Goal: Browse casually

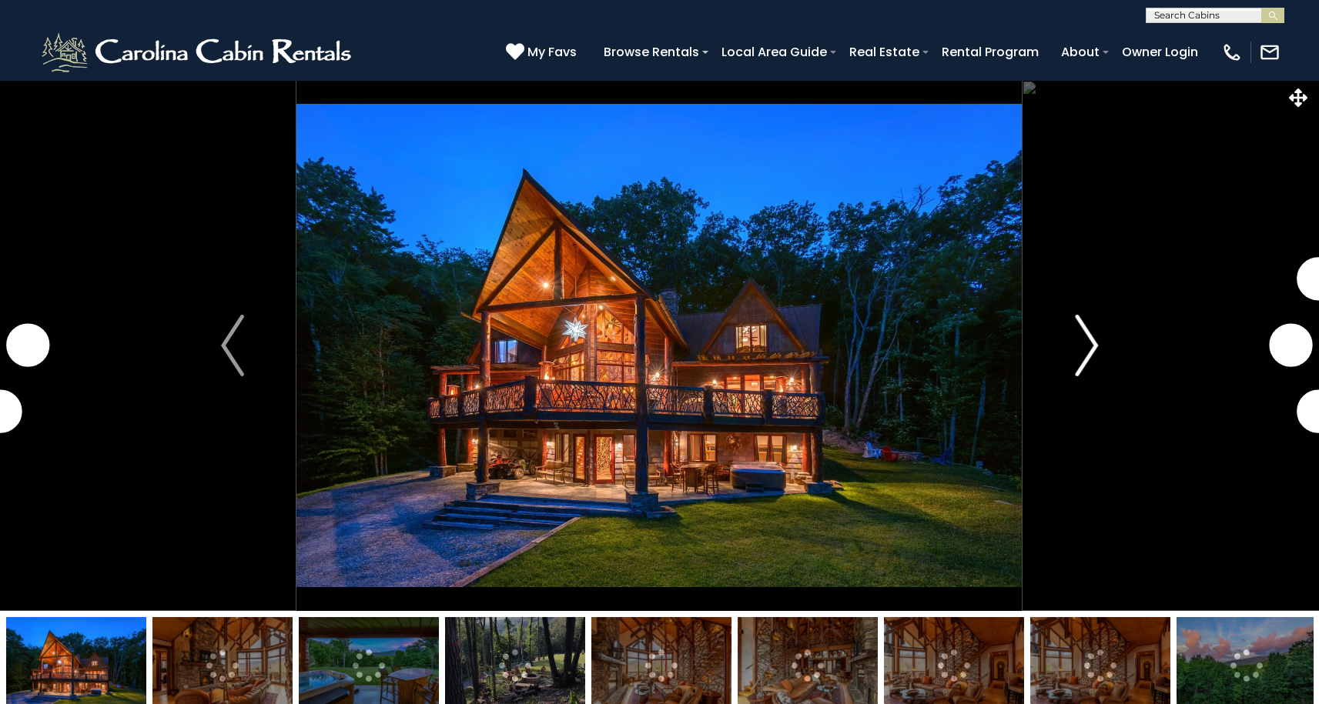
click at [1079, 342] on img "Next" at bounding box center [1086, 346] width 23 height 62
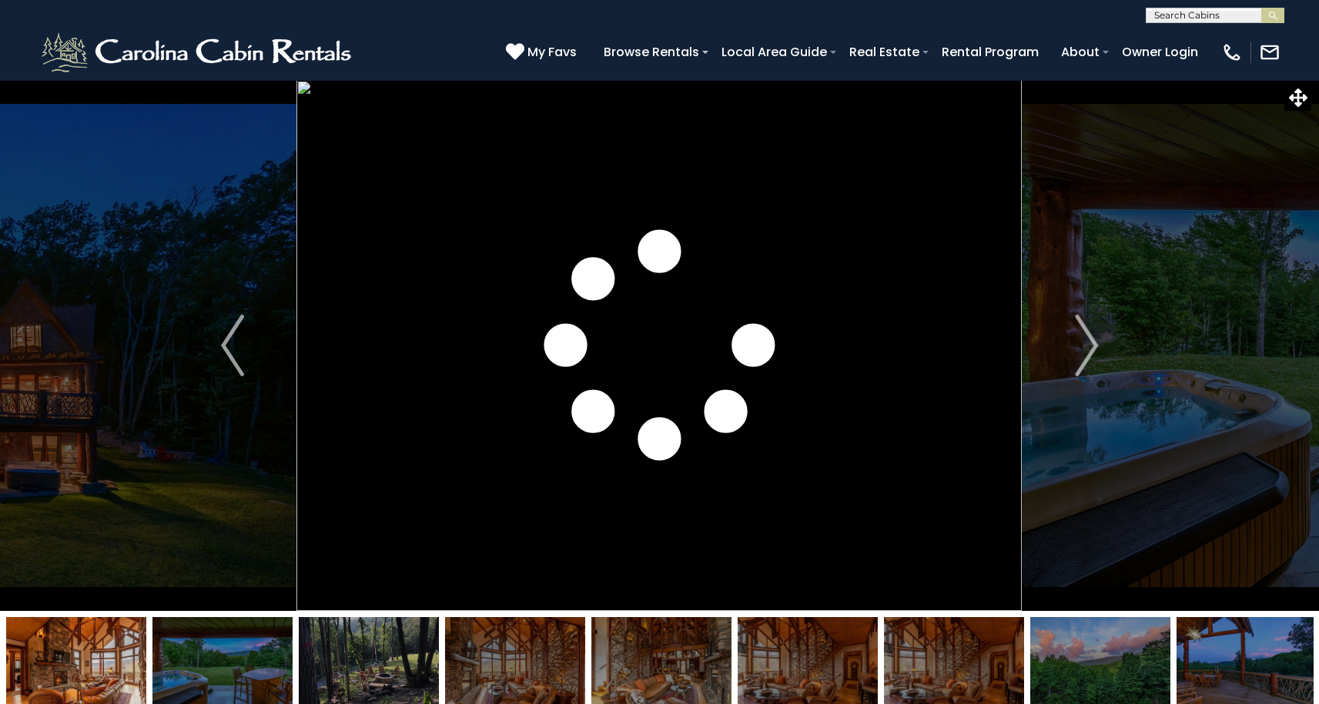
click at [537, 664] on img at bounding box center [515, 665] width 140 height 96
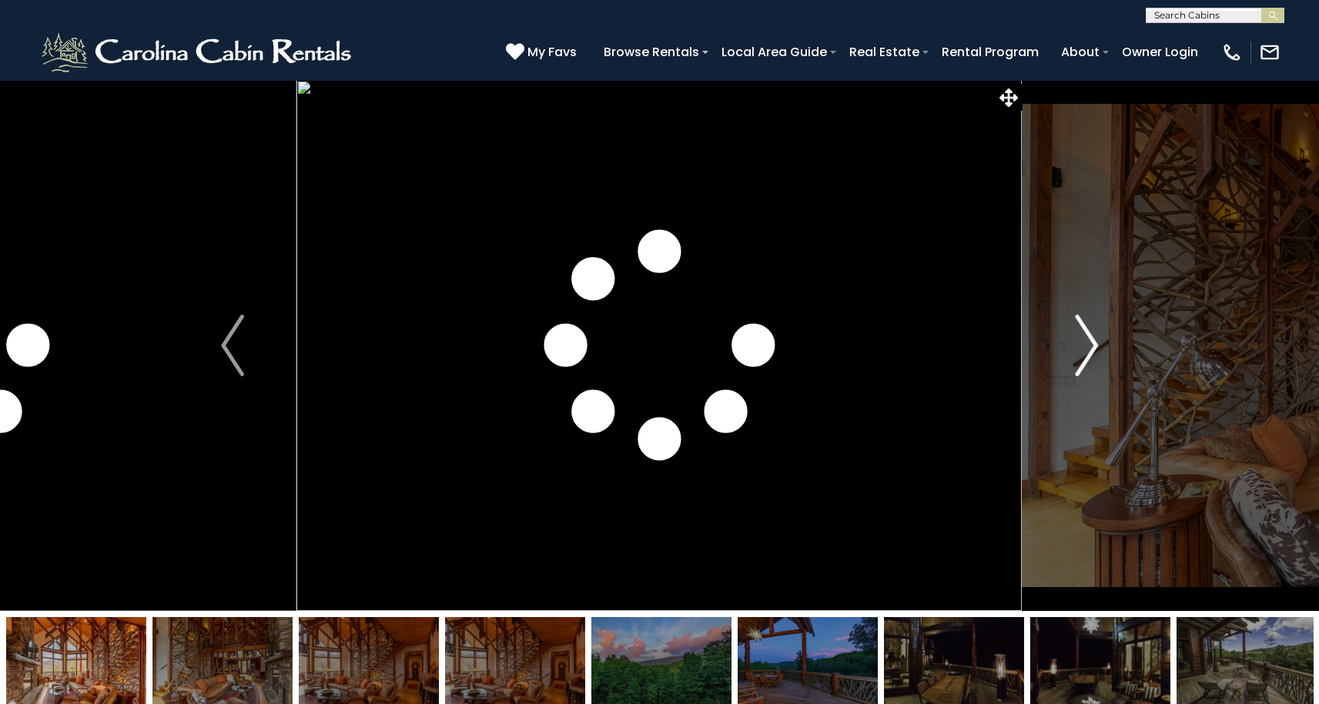
click at [1089, 346] on img "Next" at bounding box center [1086, 346] width 23 height 62
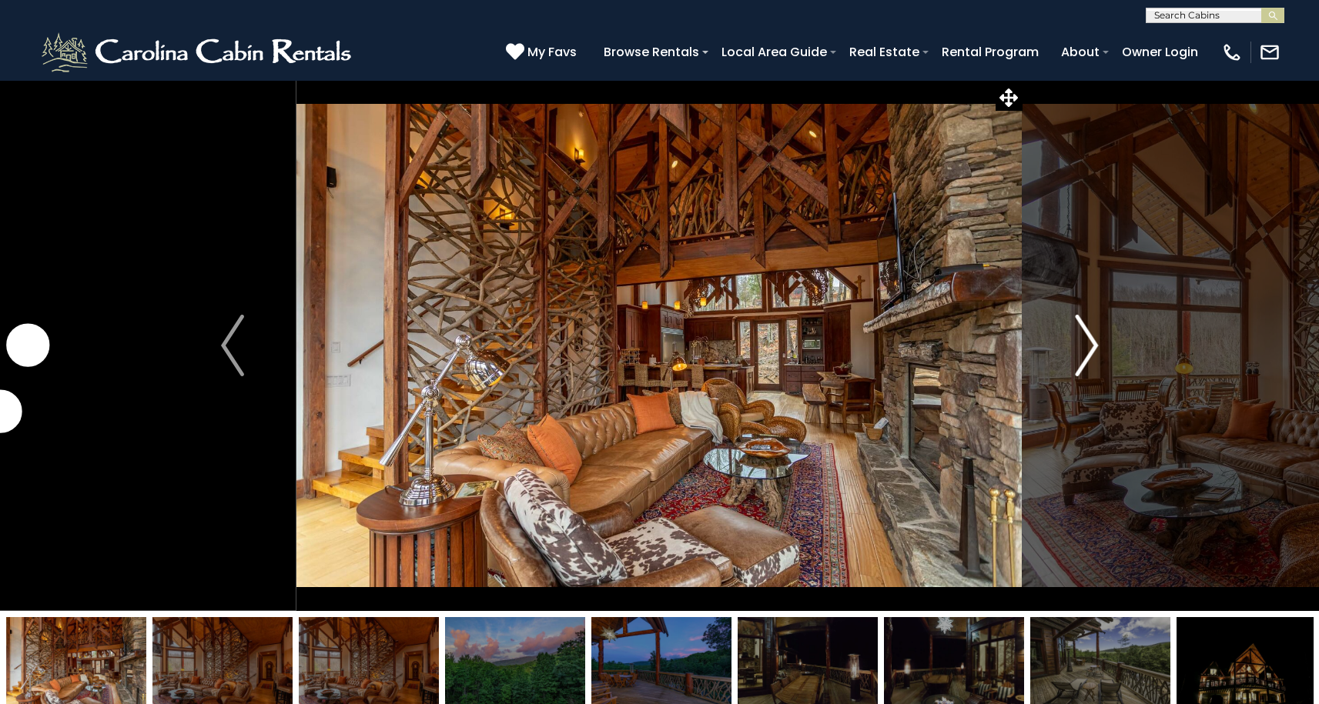
click at [1089, 346] on img "Next" at bounding box center [1086, 346] width 23 height 62
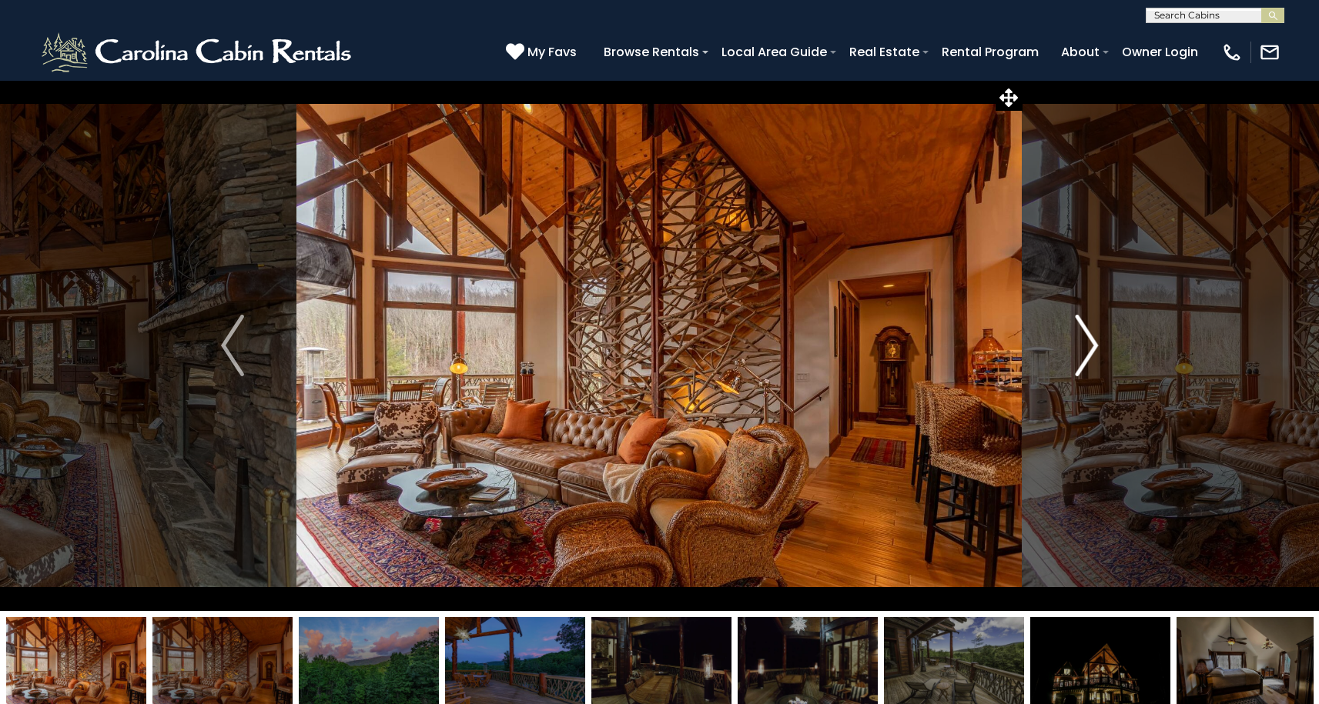
click at [1088, 339] on img "Next" at bounding box center [1086, 346] width 23 height 62
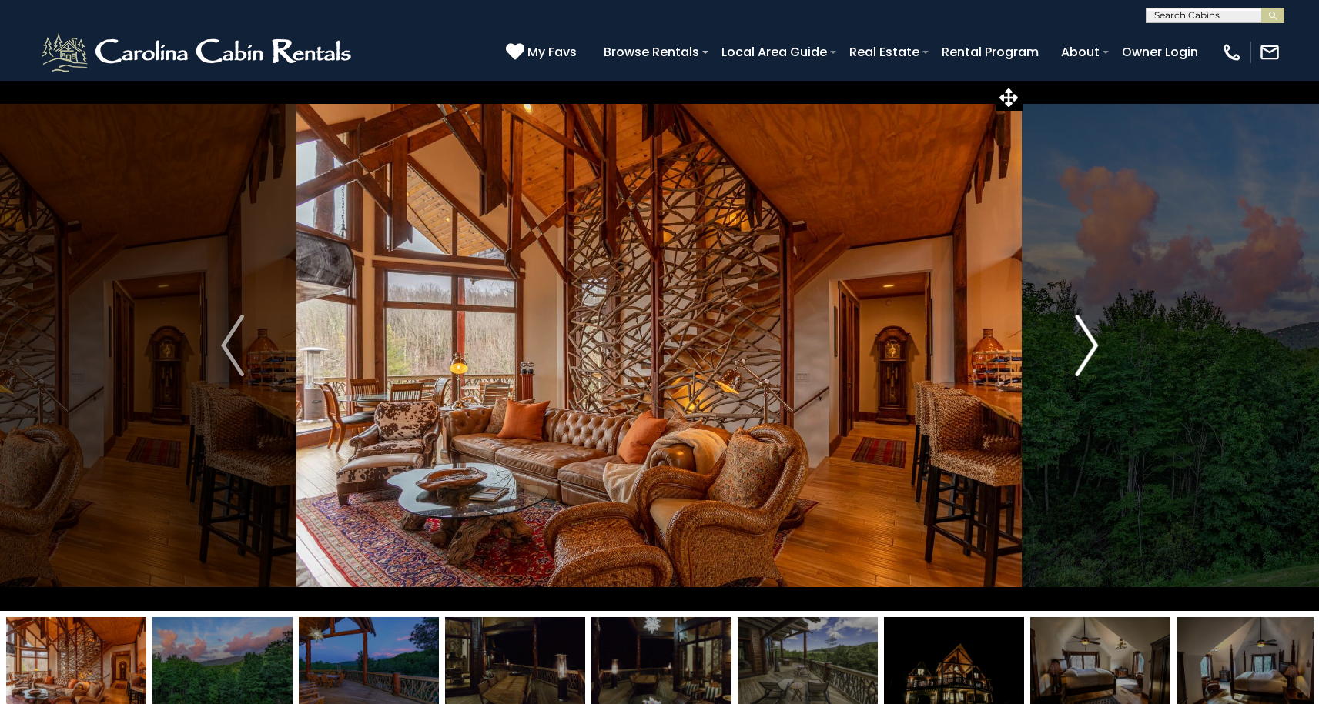
click at [1087, 343] on img "Next" at bounding box center [1086, 346] width 23 height 62
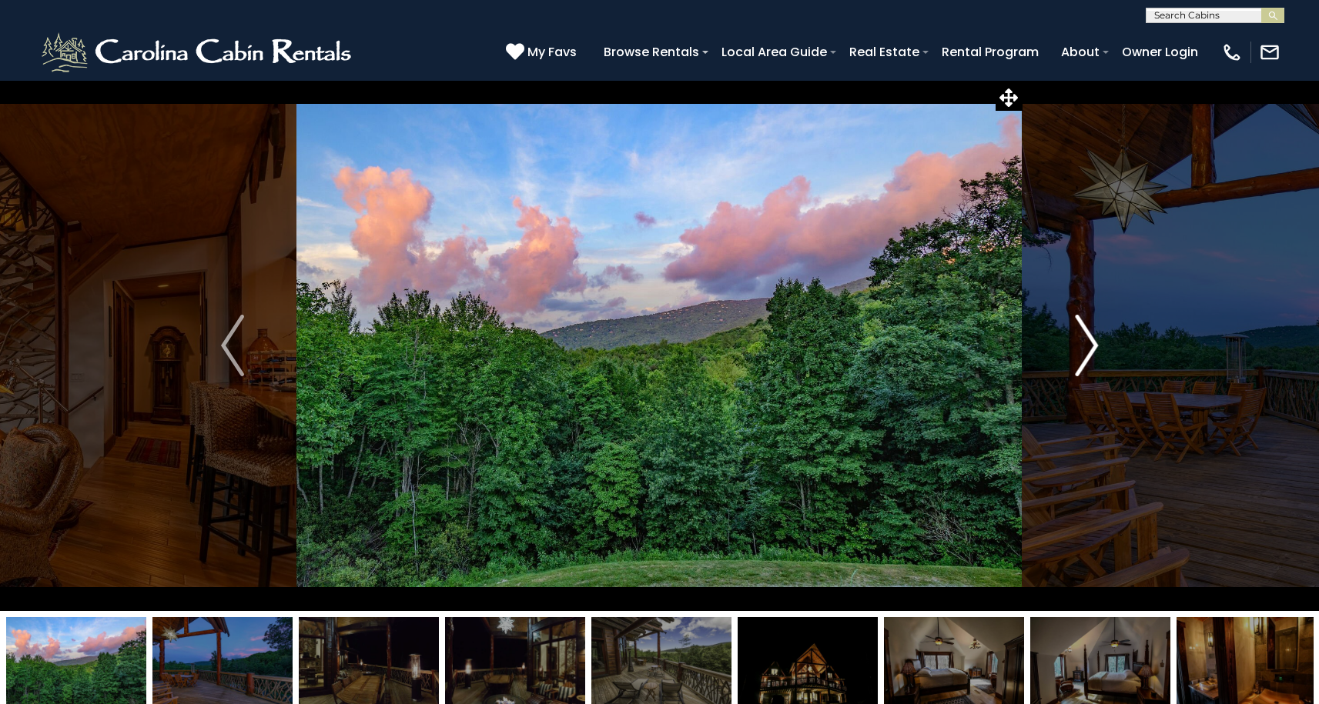
click at [1087, 343] on img "Next" at bounding box center [1086, 346] width 23 height 62
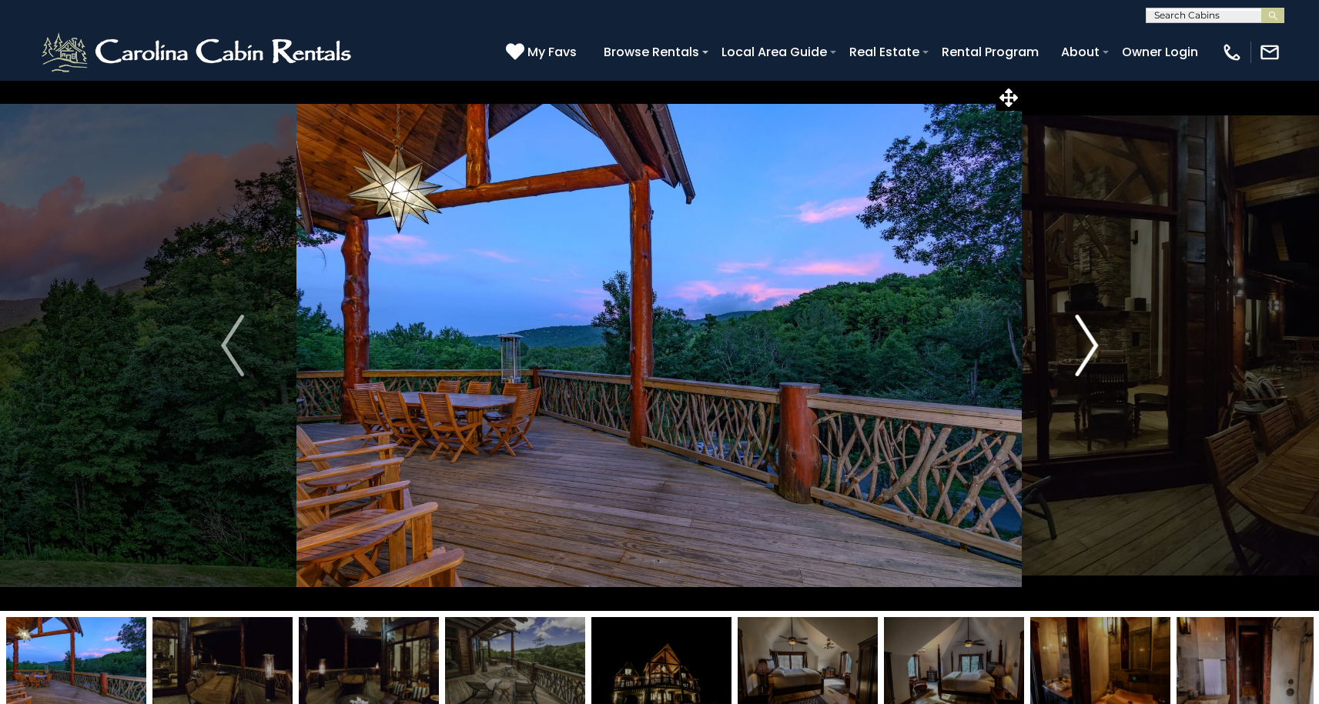
click at [1087, 343] on img "Next" at bounding box center [1086, 346] width 23 height 62
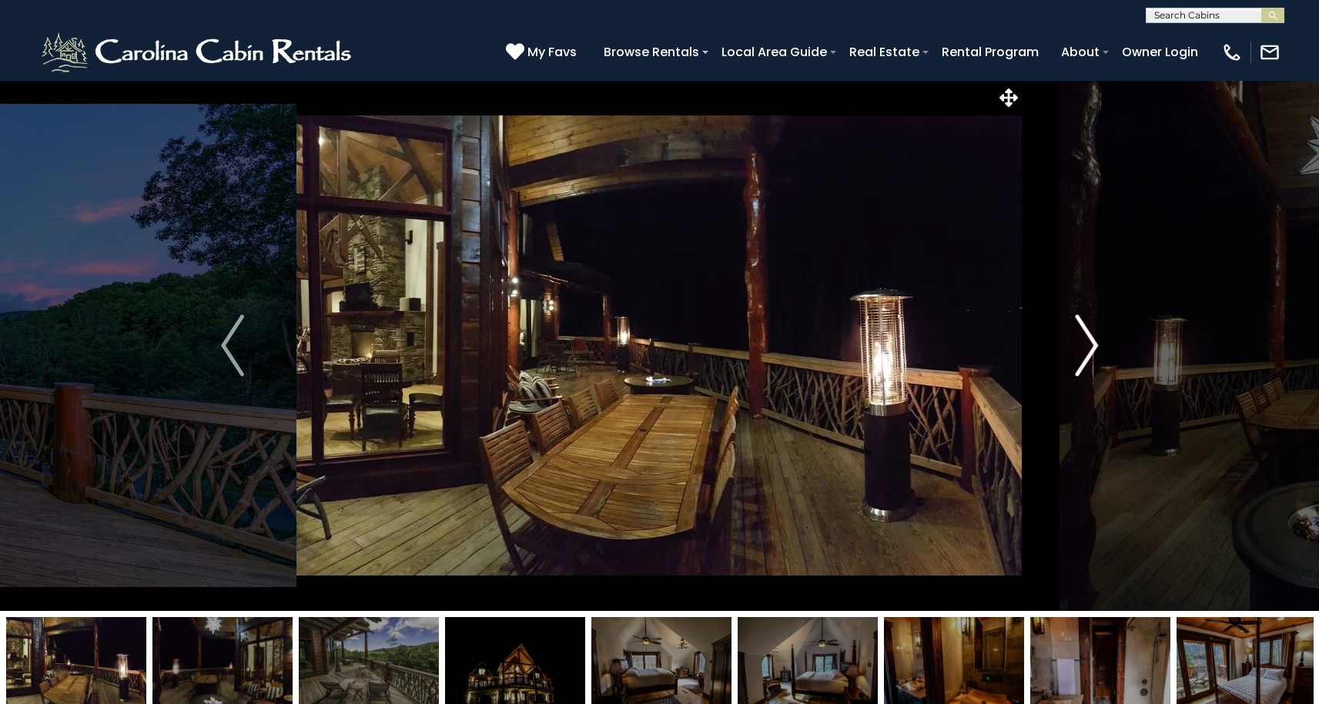
click at [1087, 343] on img "Next" at bounding box center [1086, 346] width 23 height 62
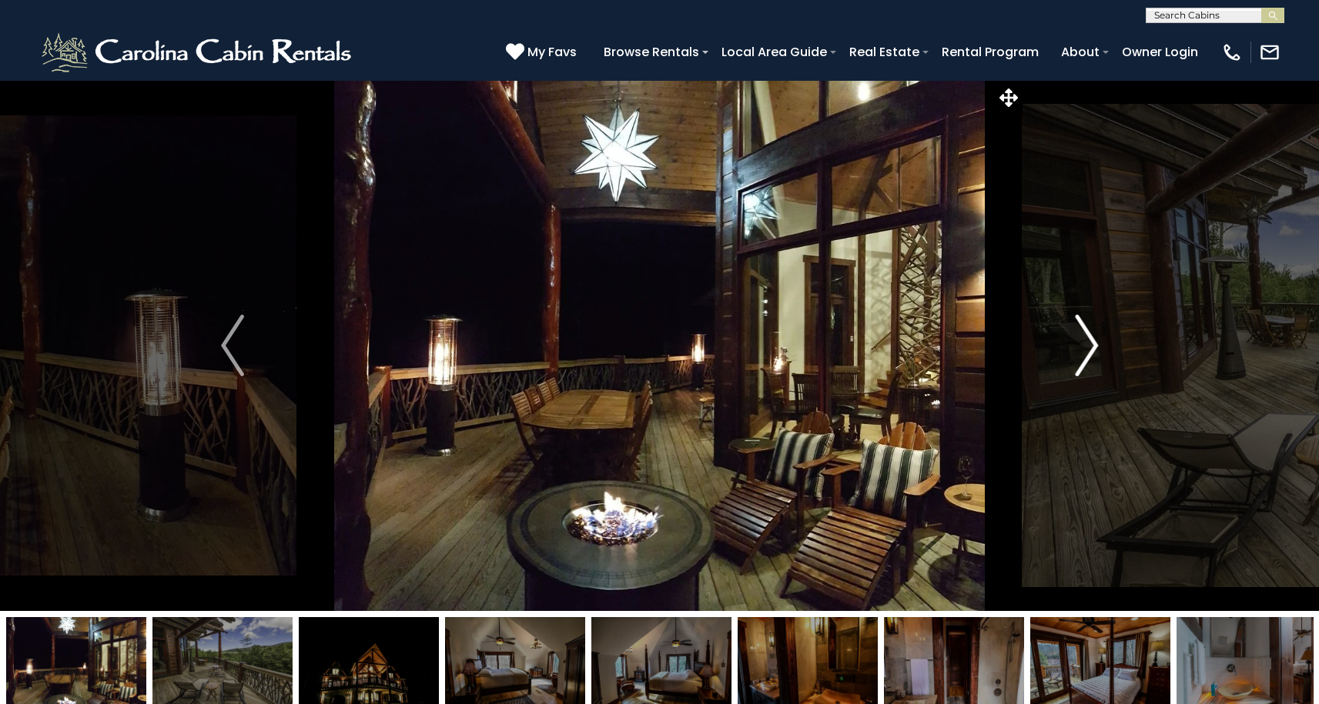
click at [1087, 343] on img "Next" at bounding box center [1086, 346] width 23 height 62
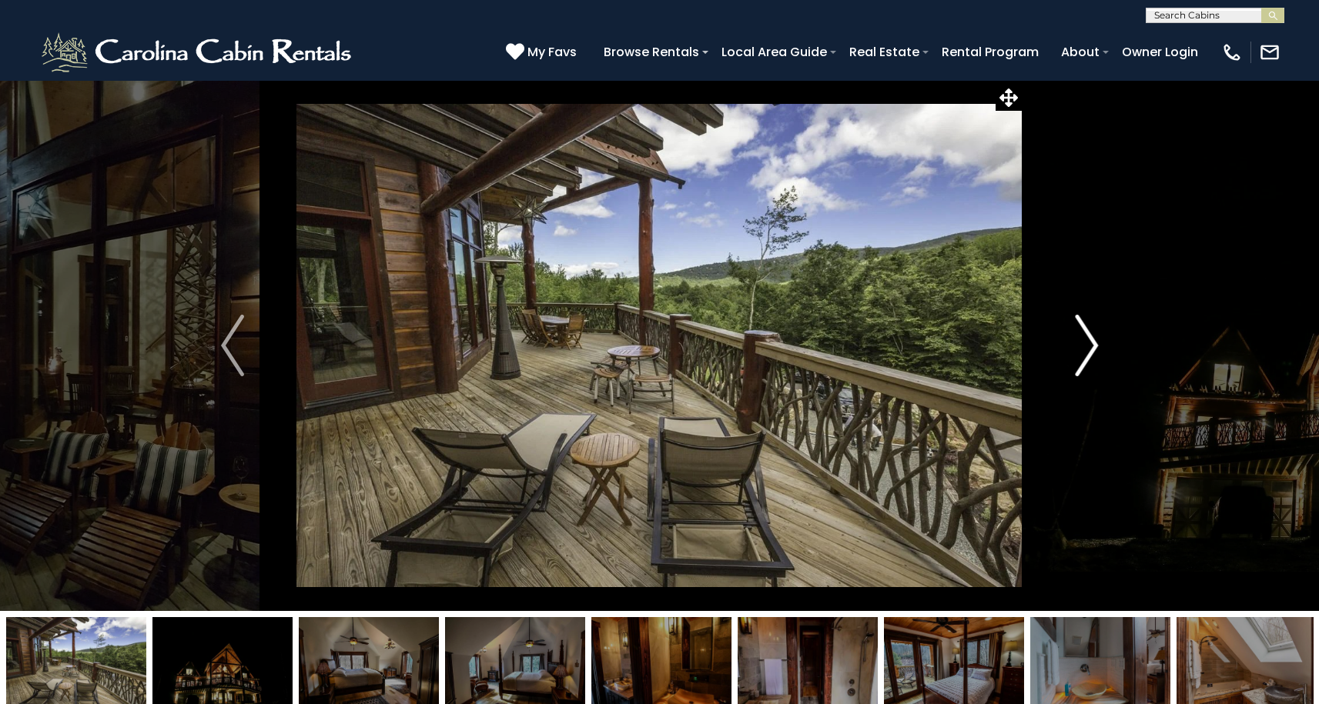
click at [1087, 343] on img "Next" at bounding box center [1086, 346] width 23 height 62
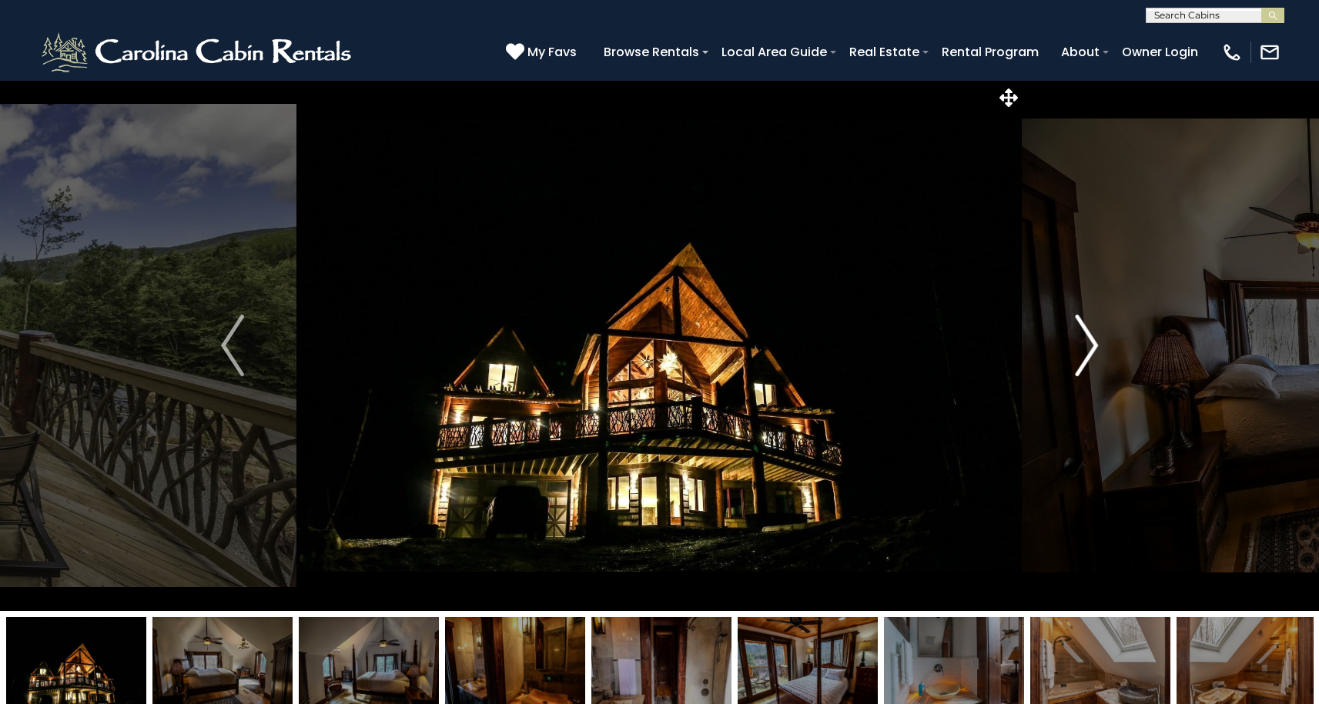
click at [1087, 343] on img "Next" at bounding box center [1086, 346] width 23 height 62
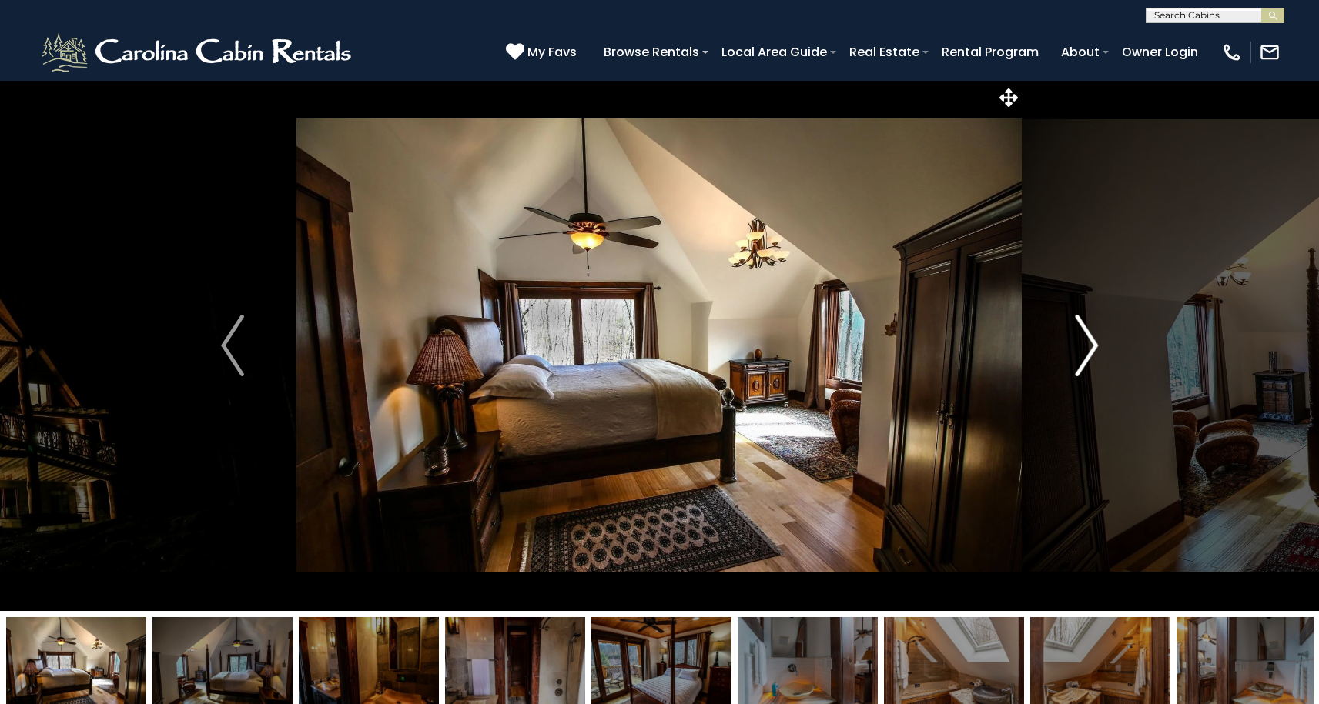
click at [1087, 343] on img "Next" at bounding box center [1086, 346] width 23 height 62
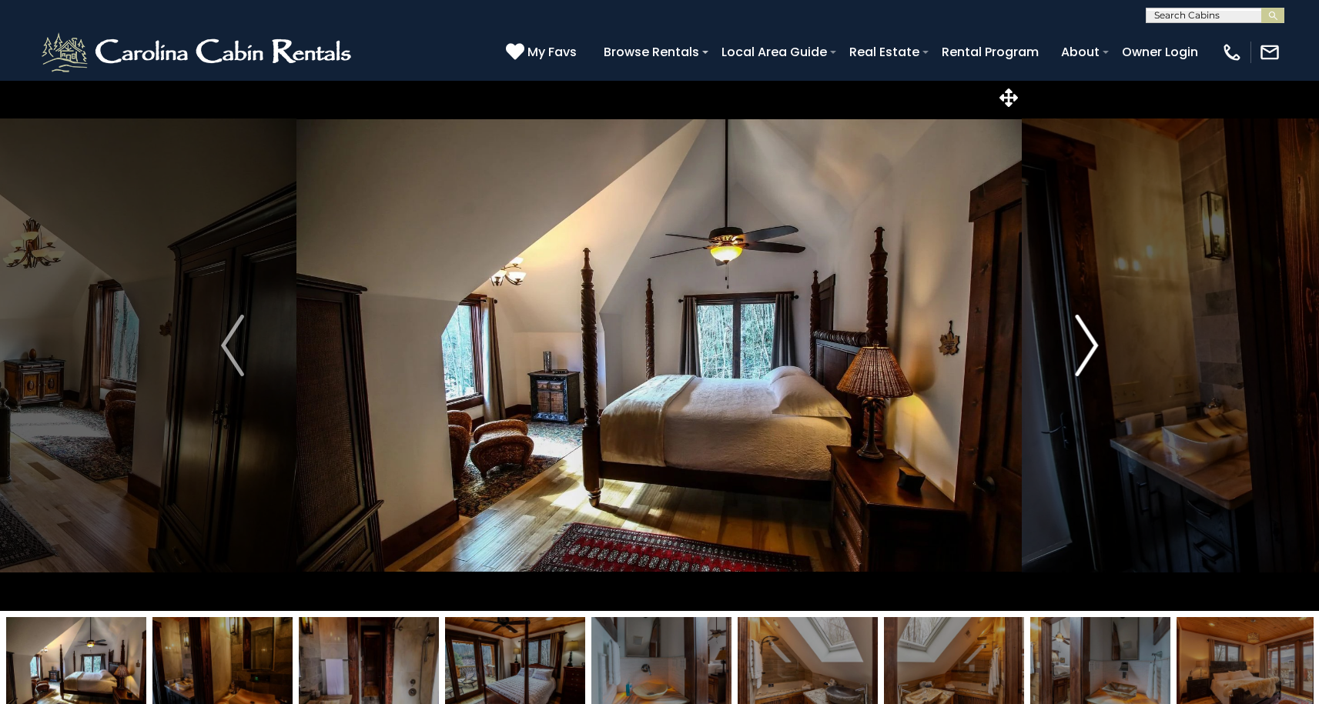
click at [1087, 343] on img "Next" at bounding box center [1086, 346] width 23 height 62
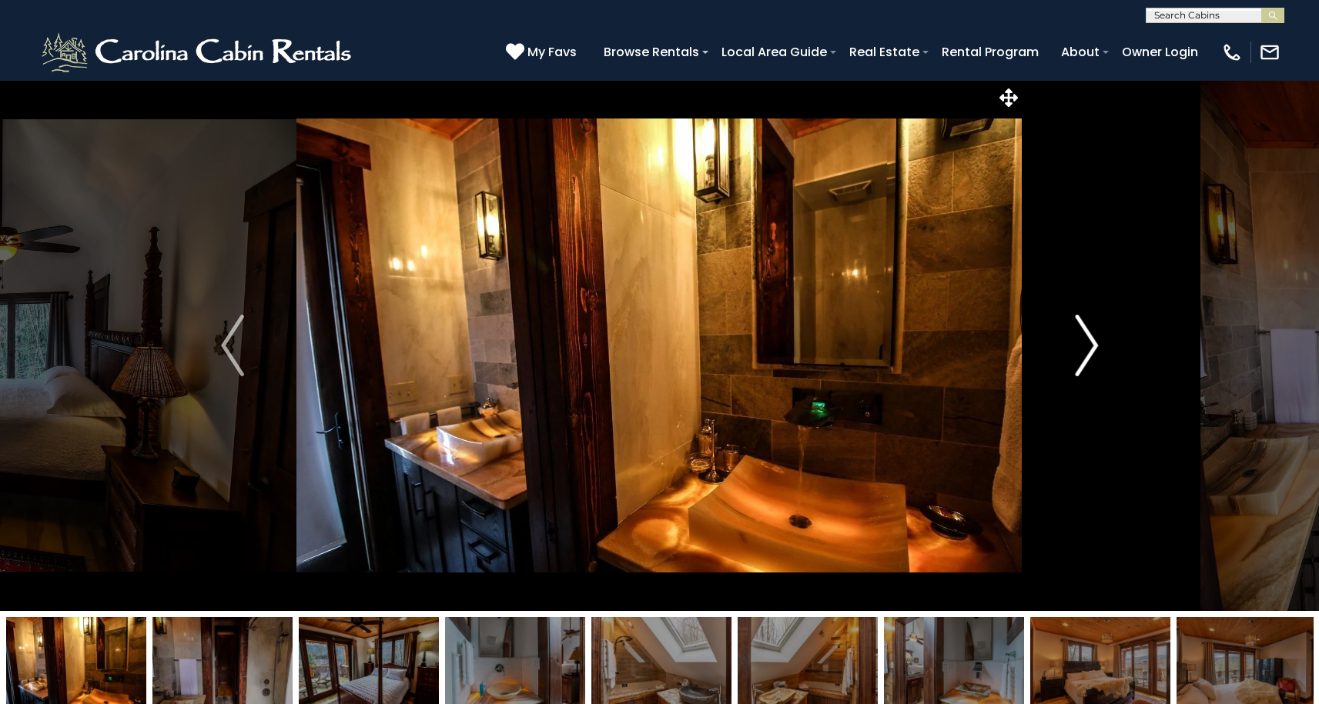
click at [1087, 343] on img "Next" at bounding box center [1086, 346] width 23 height 62
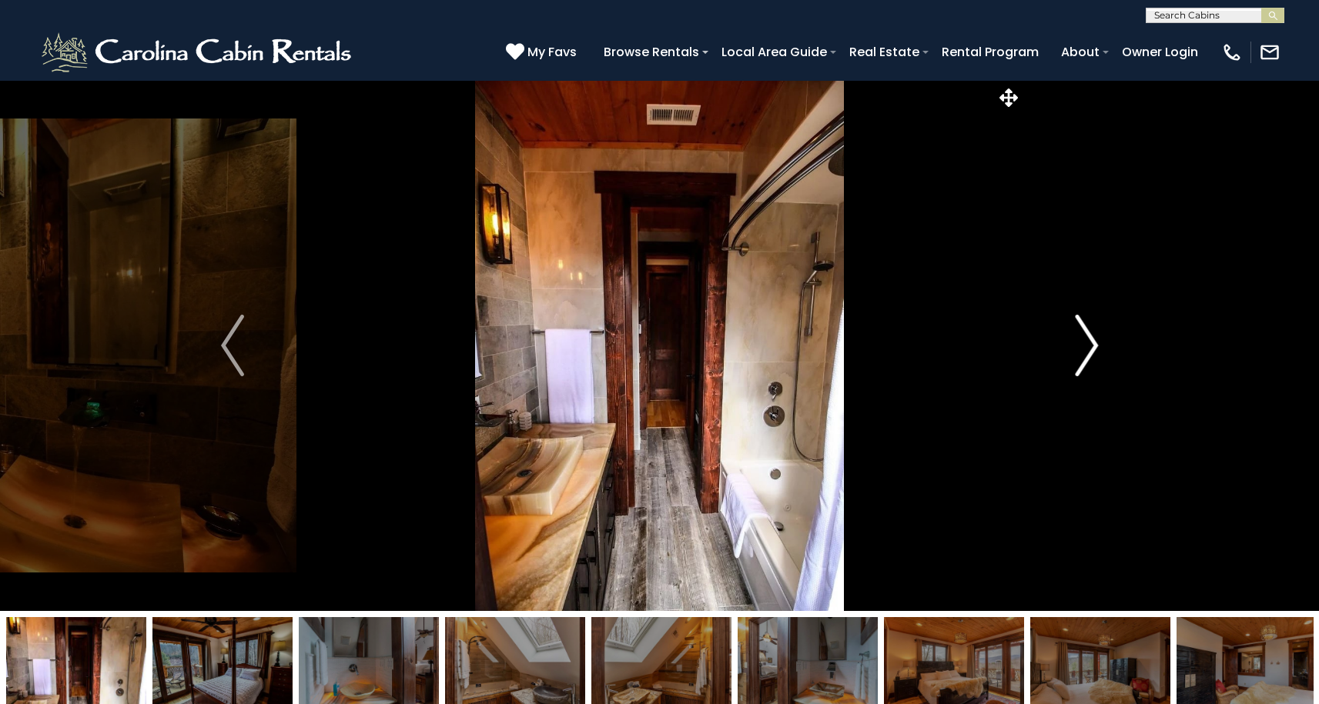
click at [1086, 345] on img "Next" at bounding box center [1086, 346] width 23 height 62
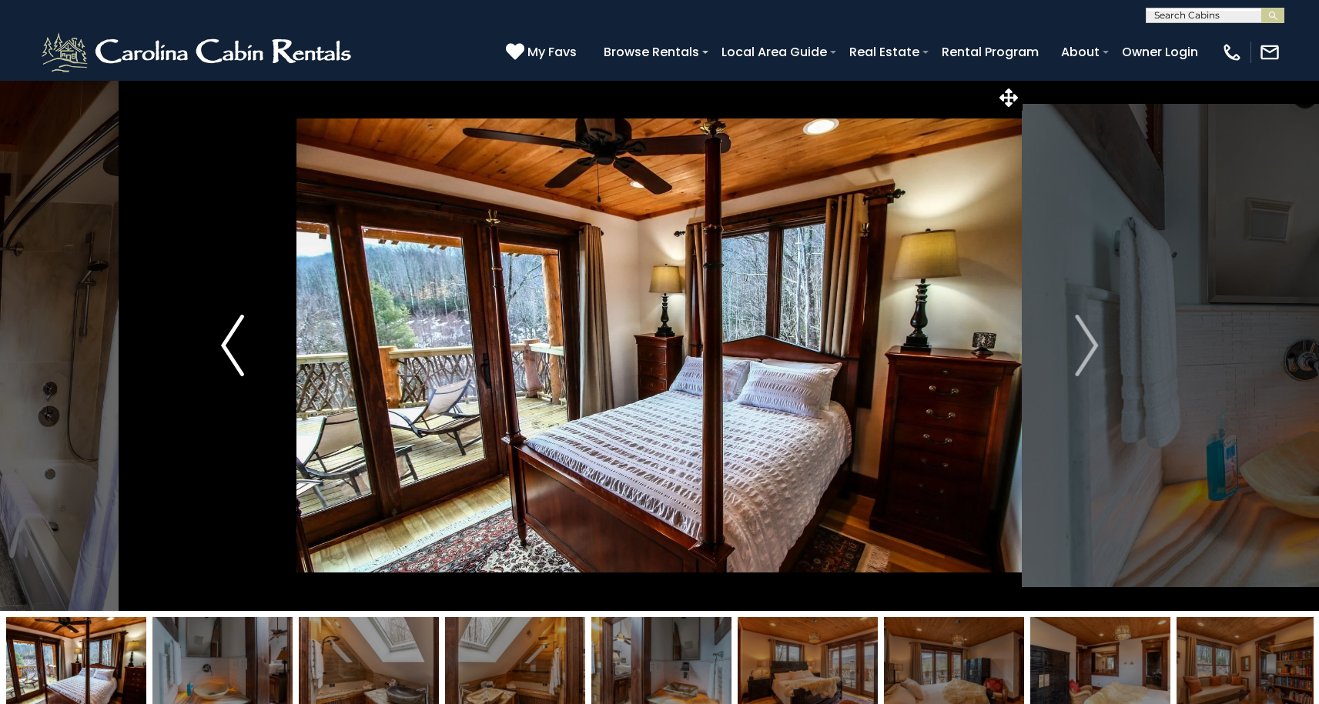
click at [223, 356] on img "Previous" at bounding box center [232, 346] width 23 height 62
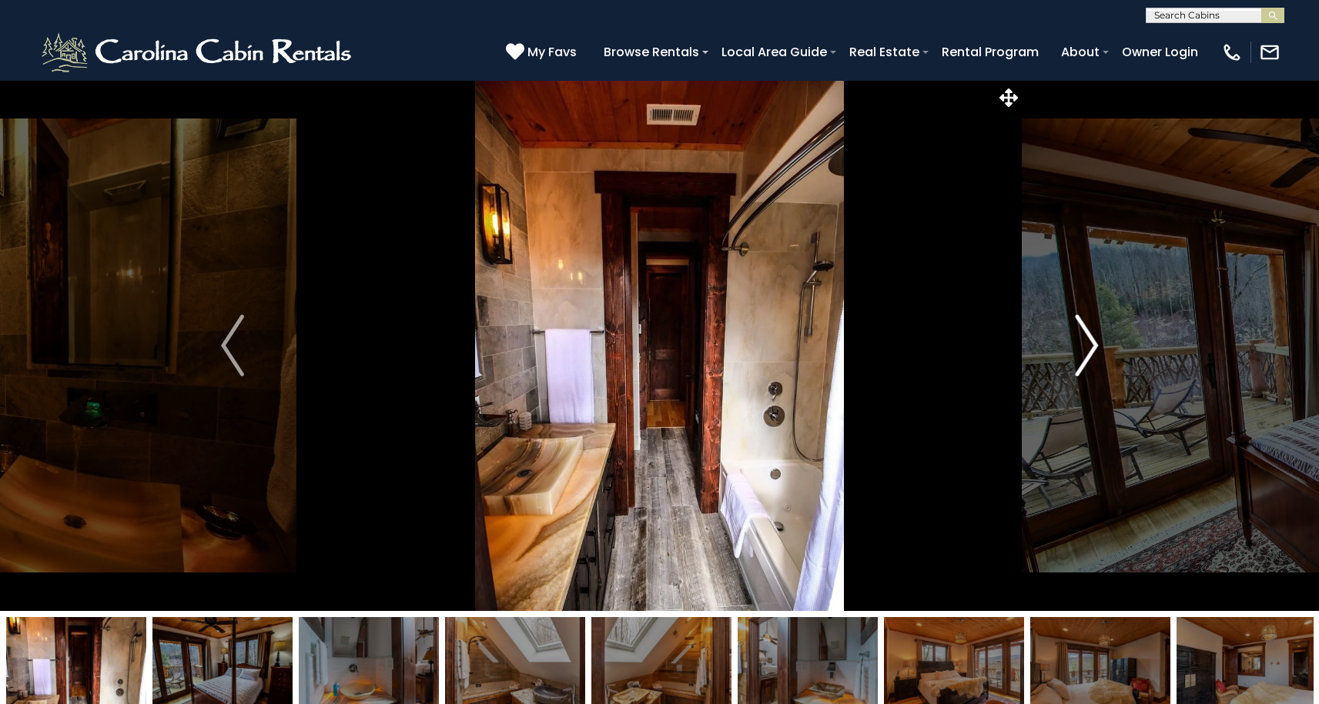
click at [1099, 333] on button "Next" at bounding box center [1086, 345] width 129 height 531
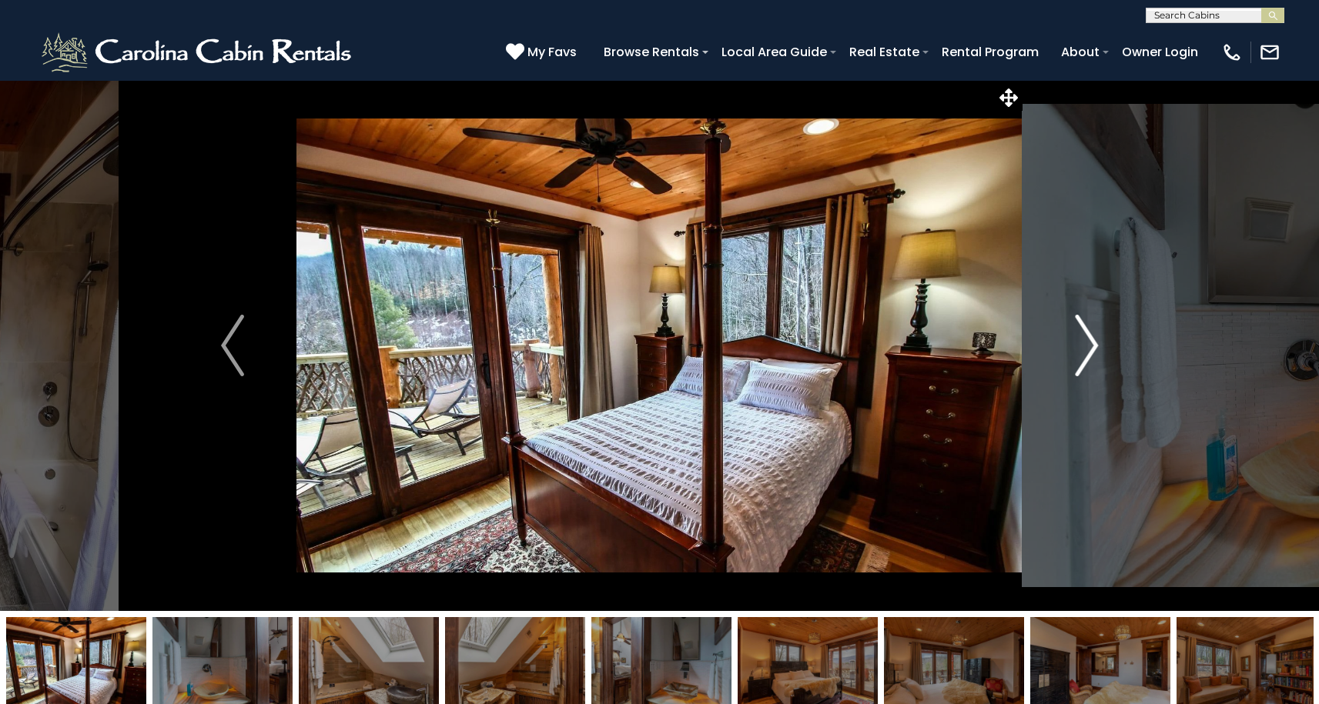
click at [1098, 339] on img "Next" at bounding box center [1086, 346] width 23 height 62
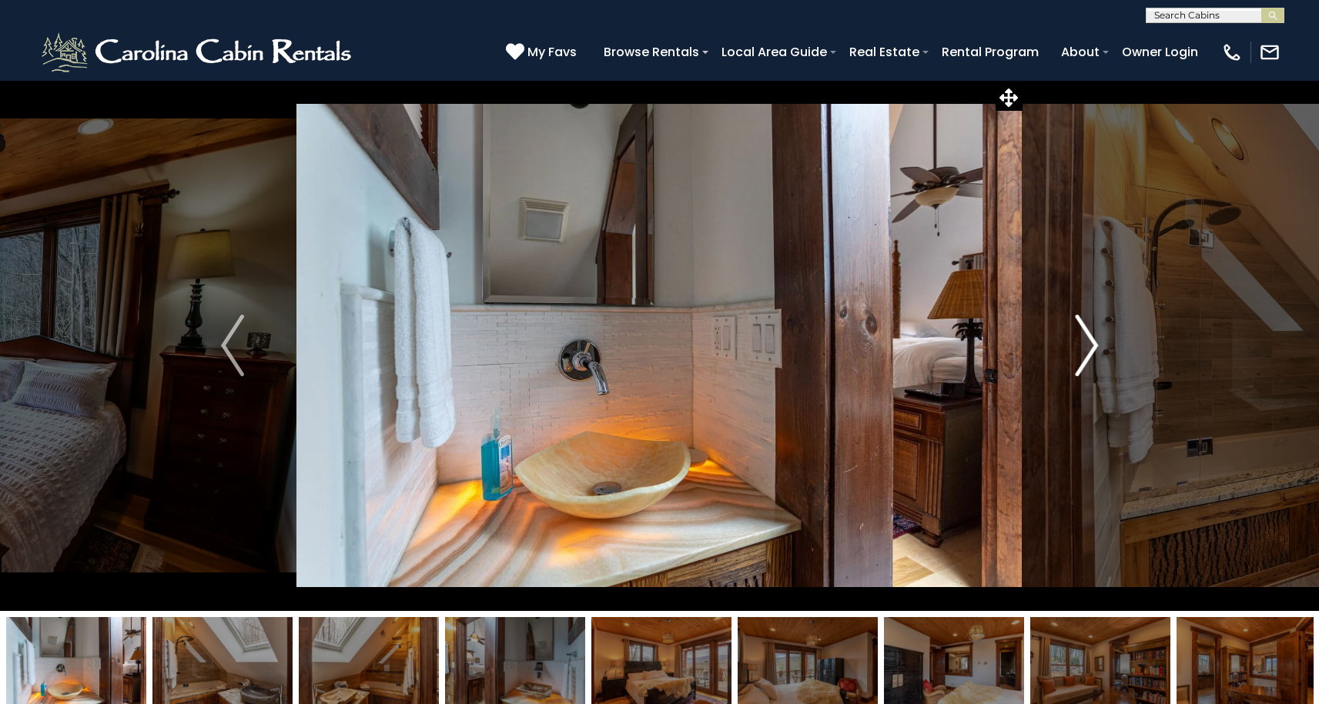
click at [1097, 339] on img "Next" at bounding box center [1086, 346] width 23 height 62
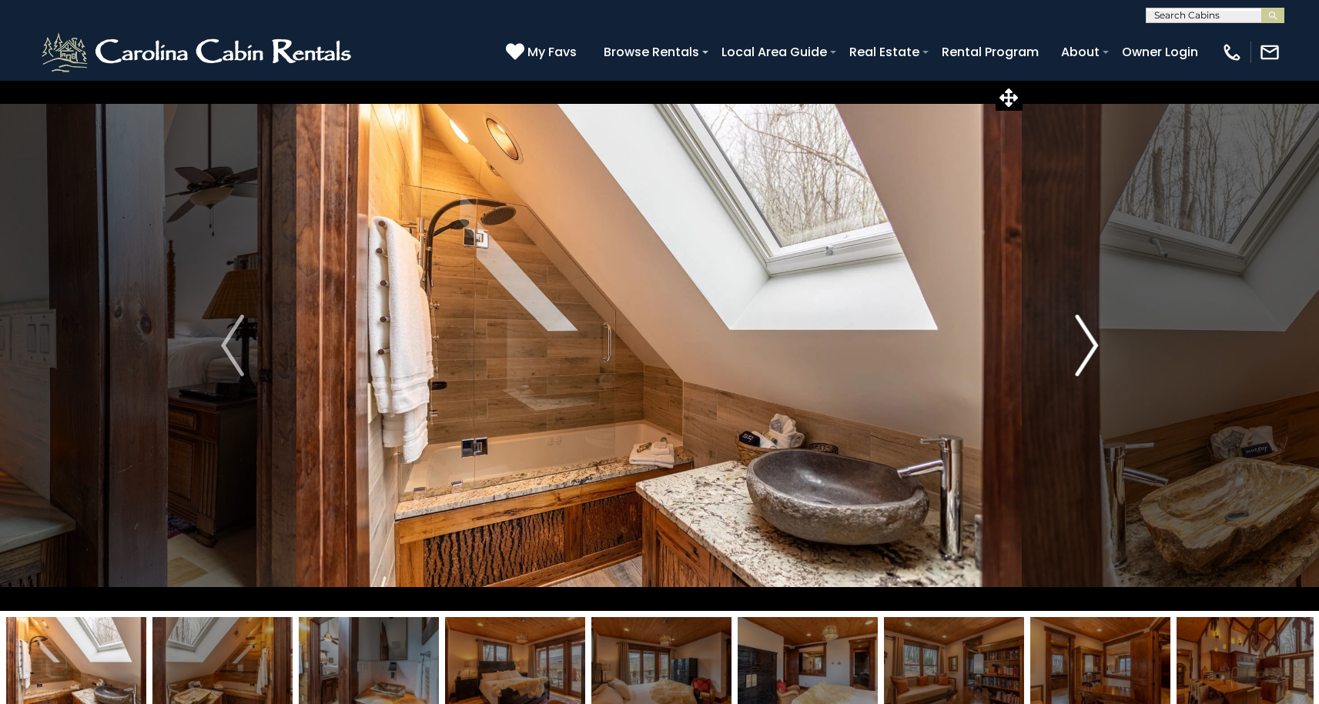
click at [1095, 339] on img "Next" at bounding box center [1086, 346] width 23 height 62
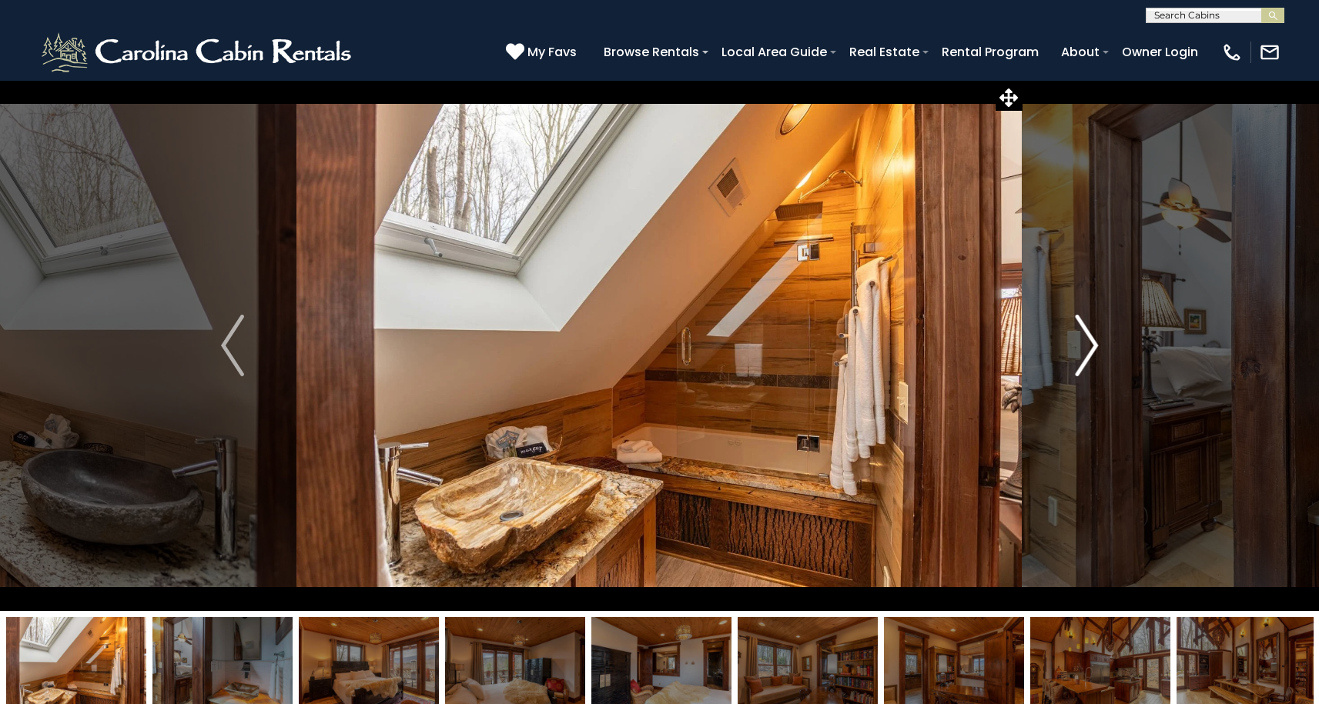
click at [1095, 339] on img "Next" at bounding box center [1086, 346] width 23 height 62
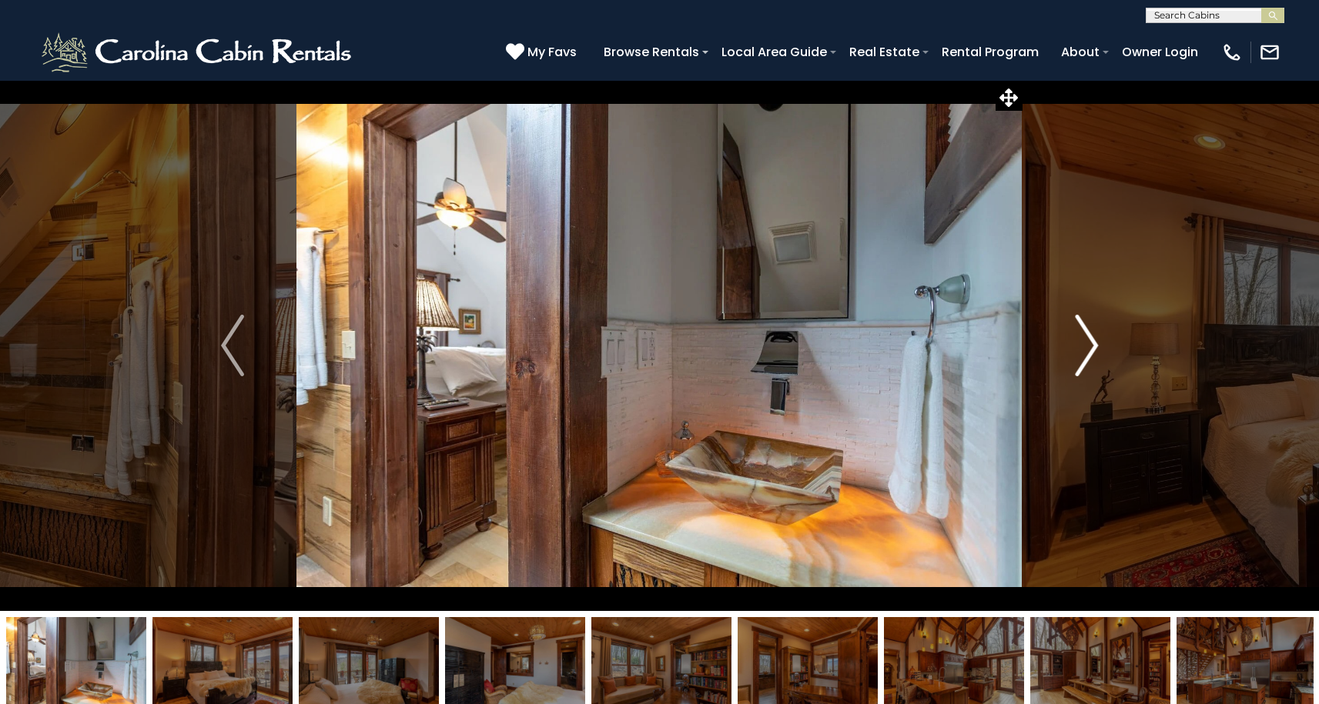
click at [1095, 339] on img "Next" at bounding box center [1086, 346] width 23 height 62
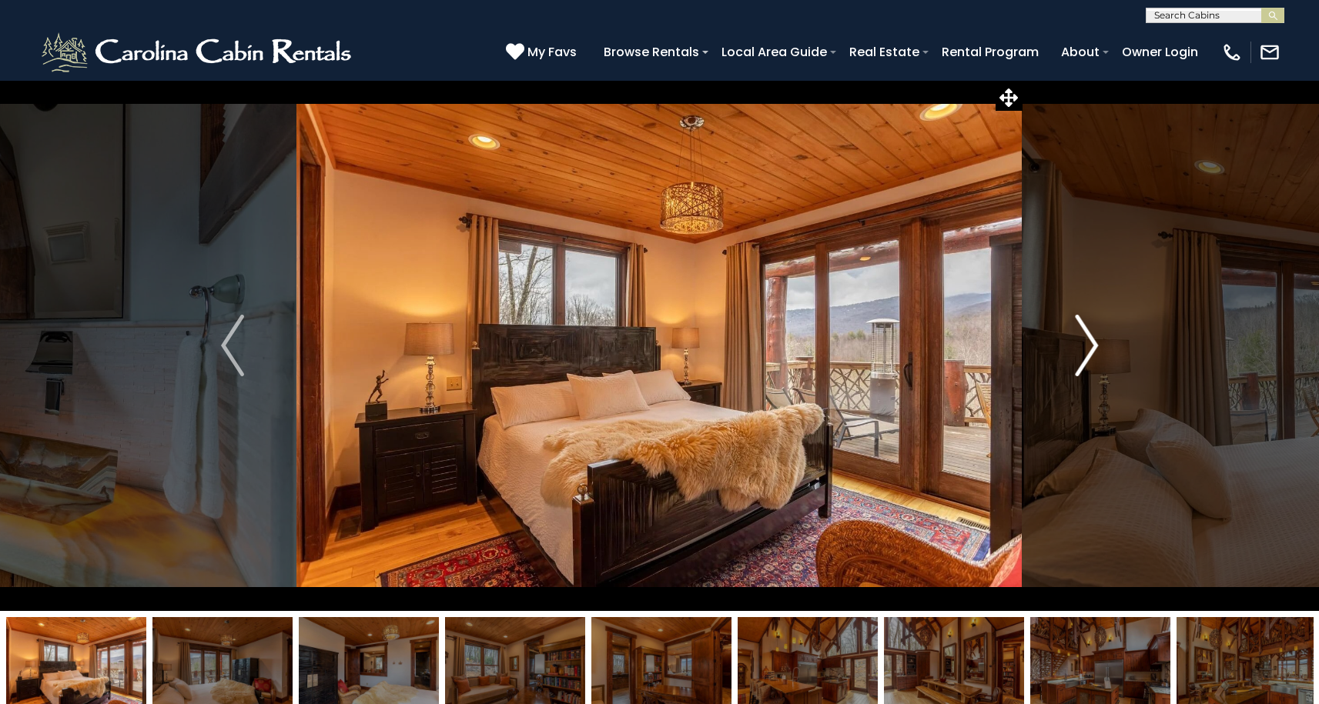
click at [1095, 339] on img "Next" at bounding box center [1086, 346] width 23 height 62
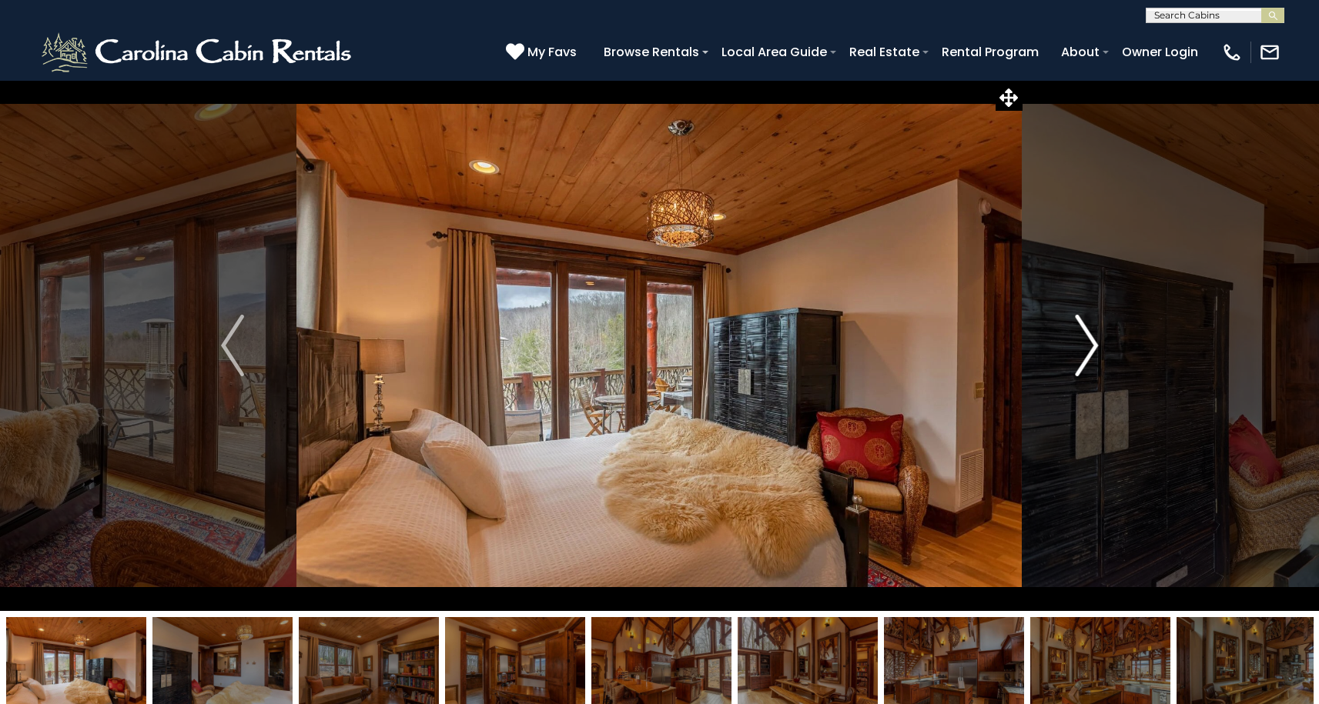
click at [1095, 339] on img "Next" at bounding box center [1086, 346] width 23 height 62
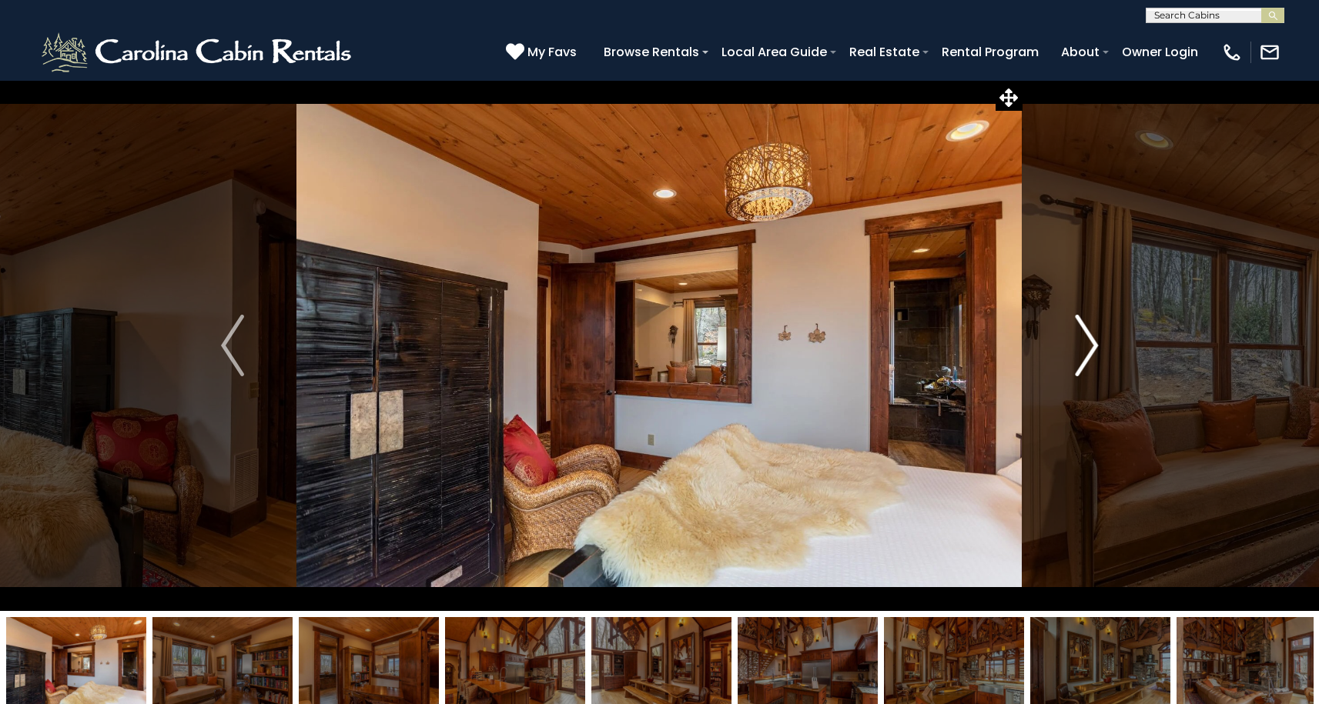
click at [1095, 339] on img "Next" at bounding box center [1086, 346] width 23 height 62
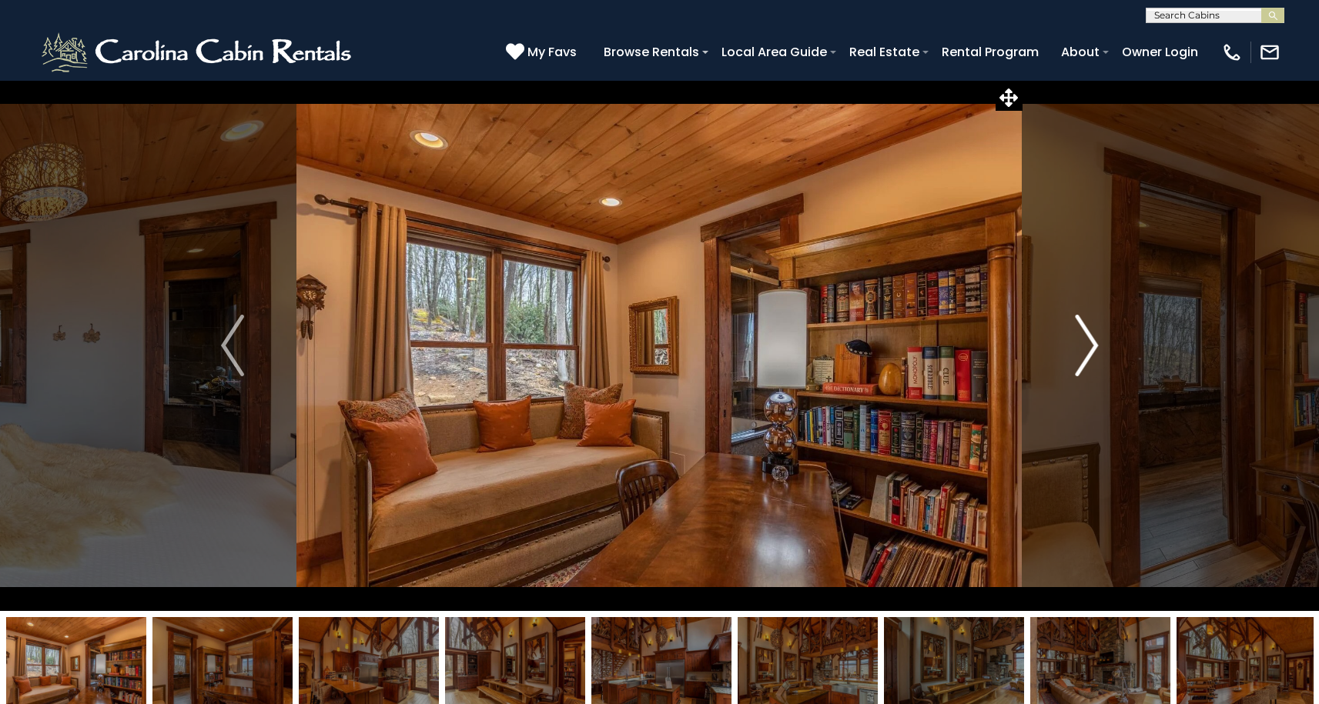
click at [1095, 339] on img "Next" at bounding box center [1086, 346] width 23 height 62
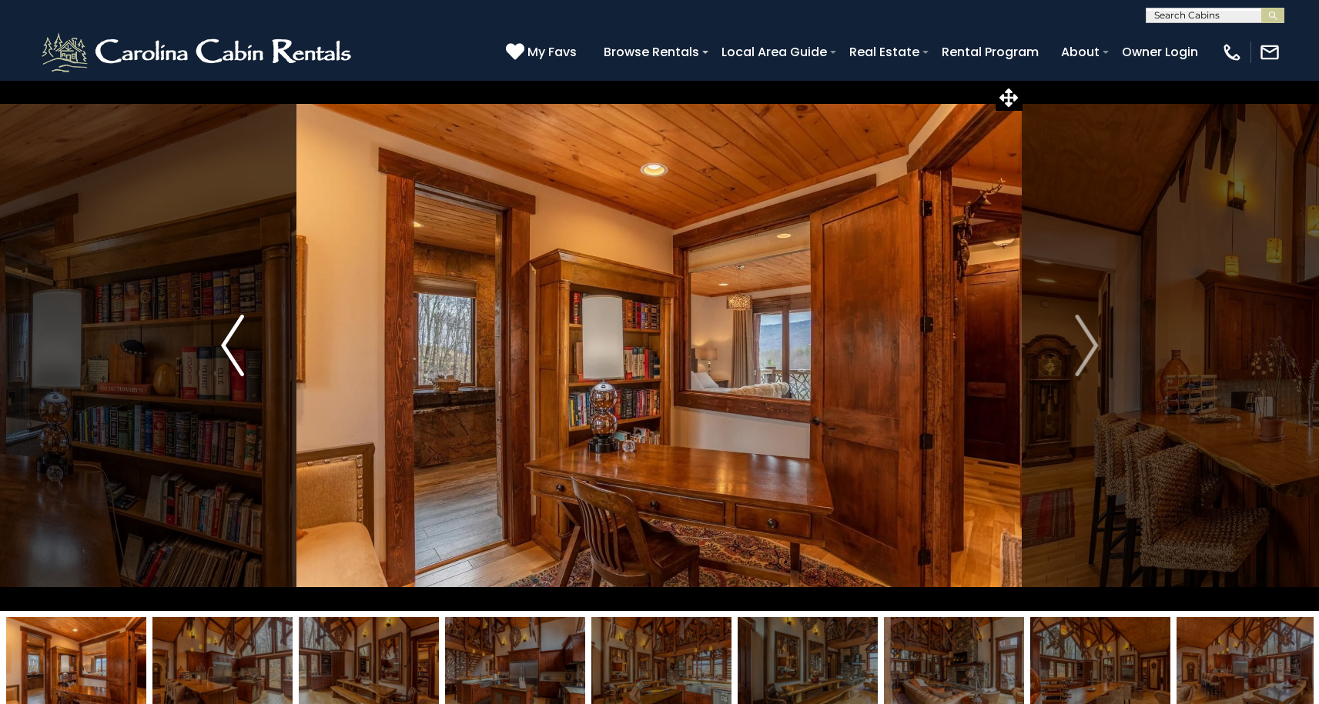
click at [247, 356] on button "Previous" at bounding box center [232, 345] width 129 height 531
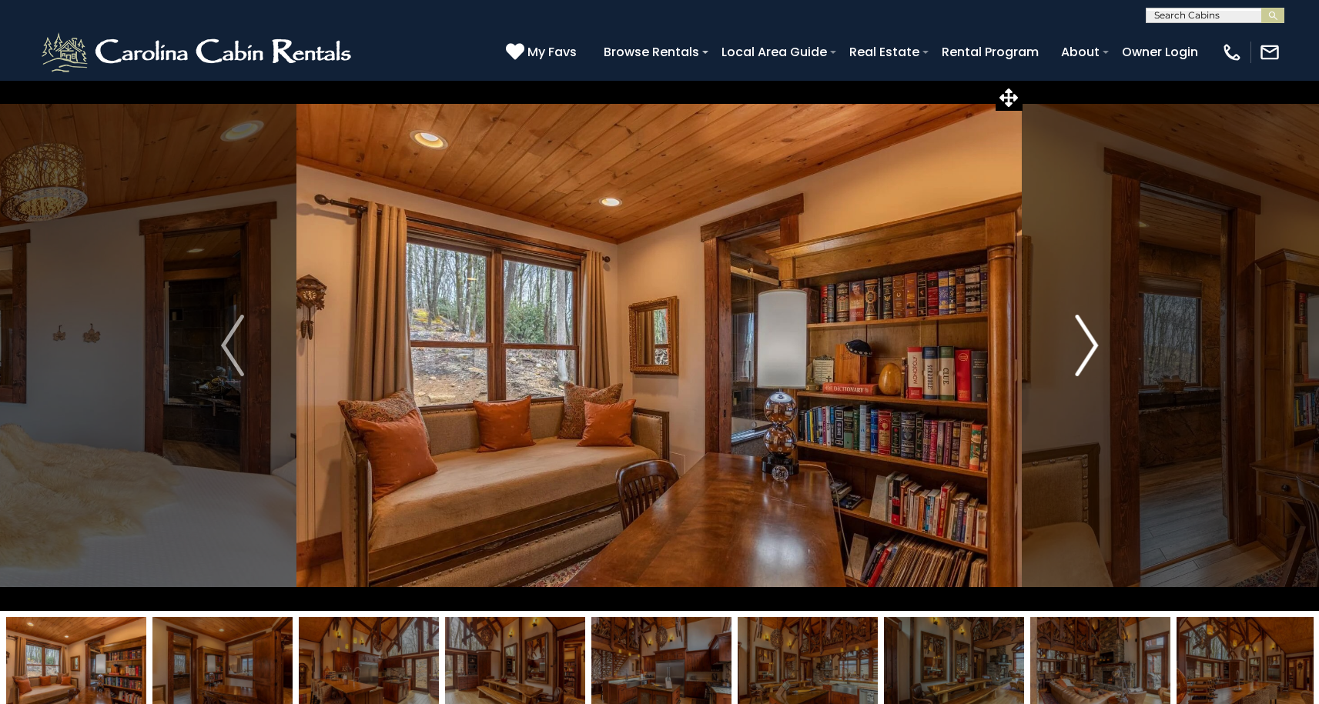
click at [1074, 363] on button "Next" at bounding box center [1086, 345] width 129 height 531
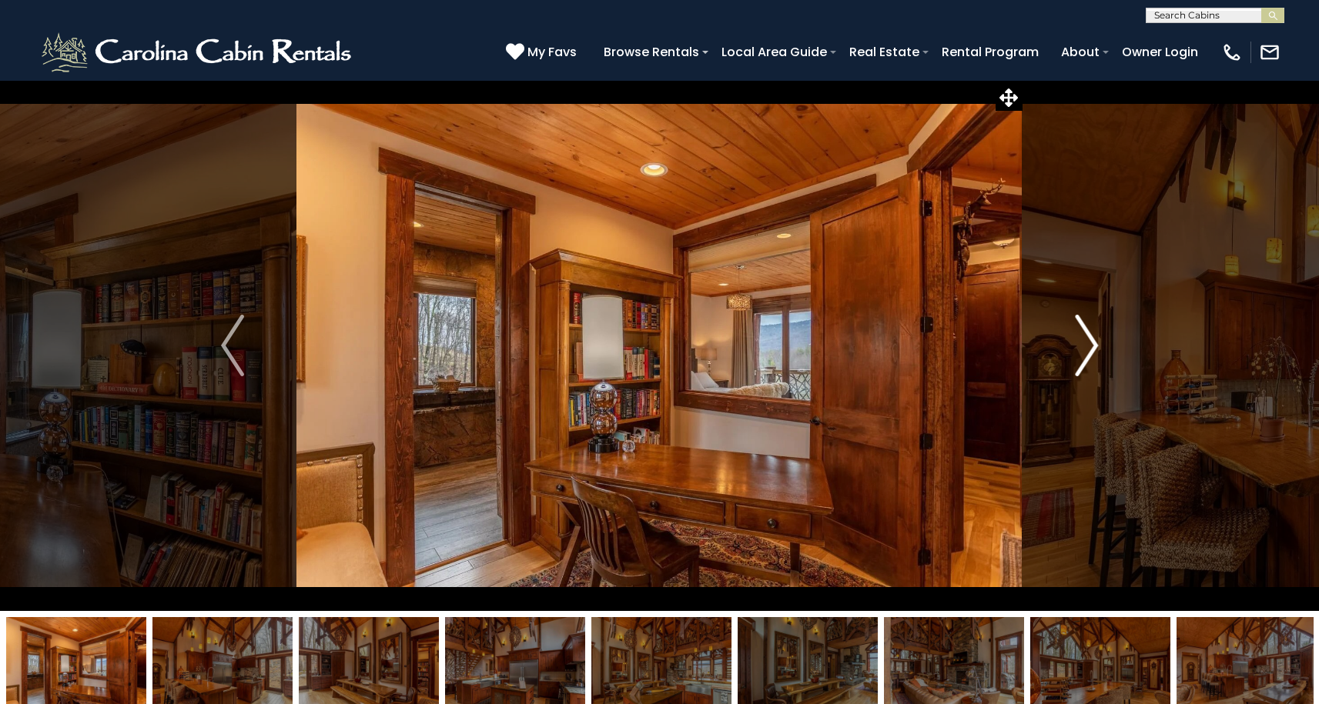
click at [1074, 363] on button "Next" at bounding box center [1086, 345] width 129 height 531
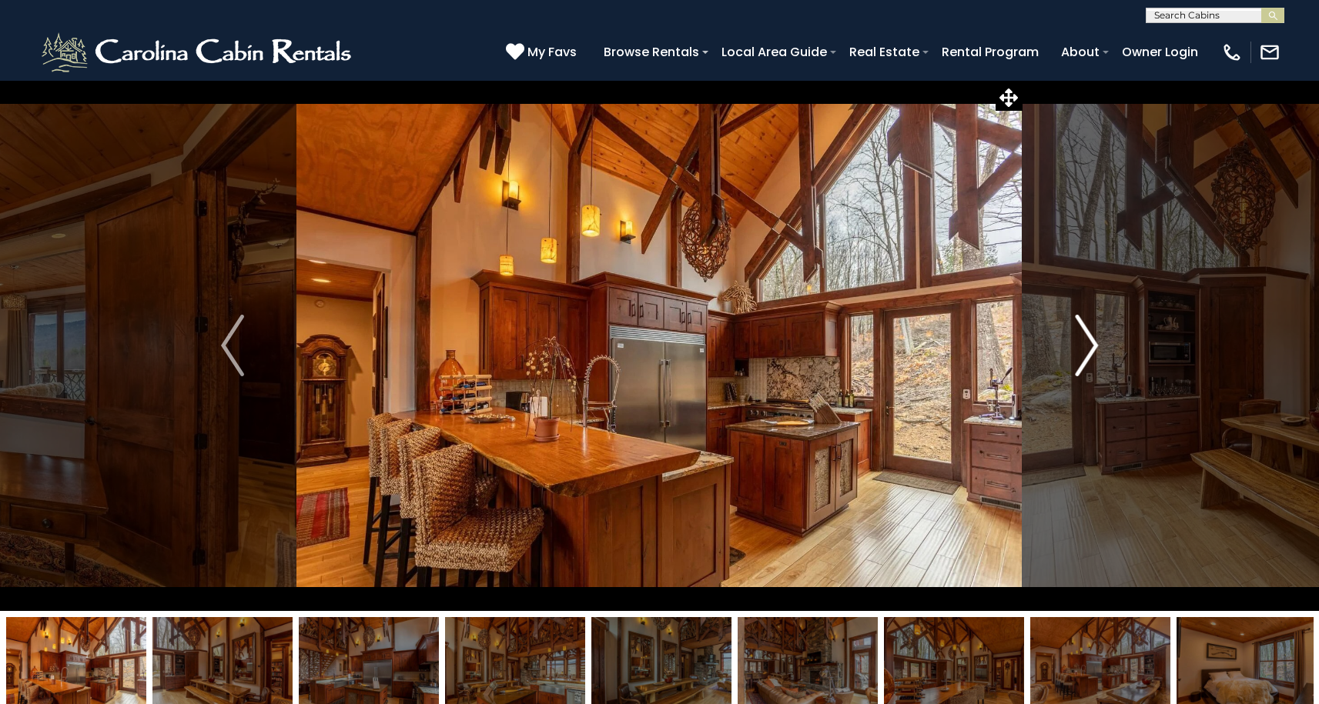
click at [1085, 360] on img "Next" at bounding box center [1086, 346] width 23 height 62
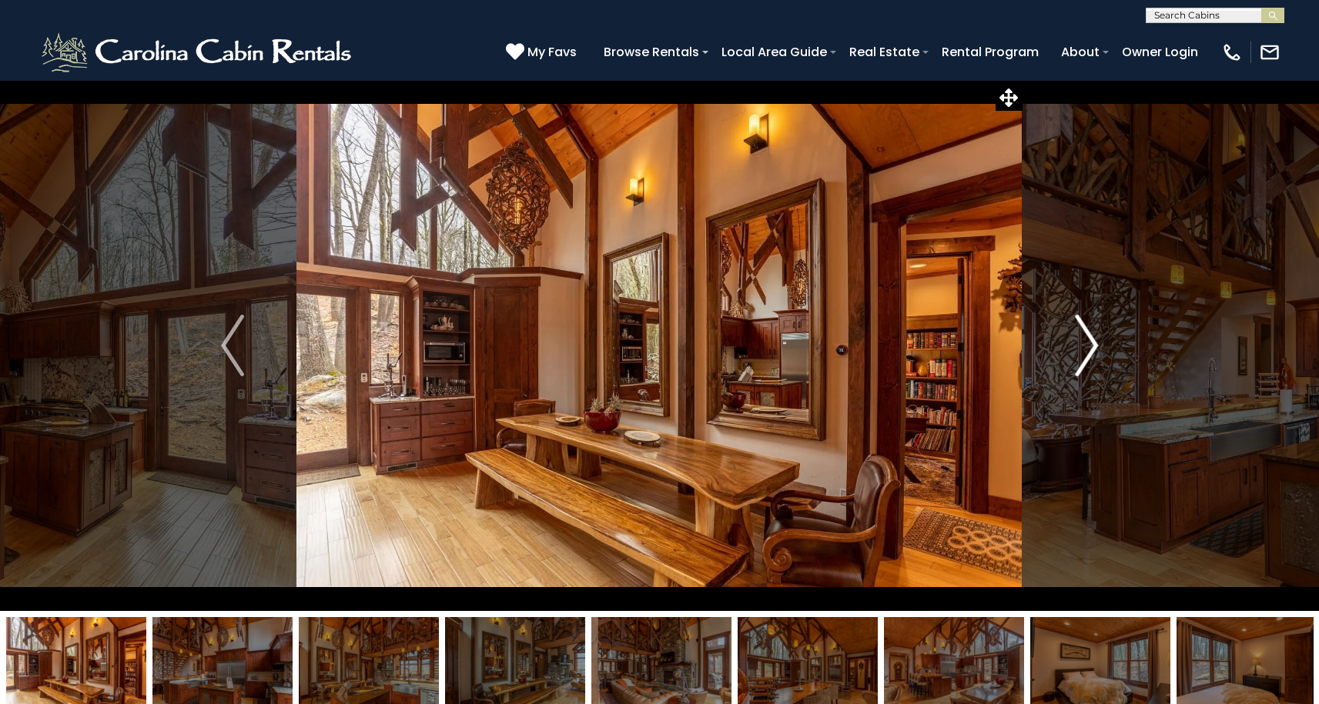
click at [1085, 360] on img "Next" at bounding box center [1086, 346] width 23 height 62
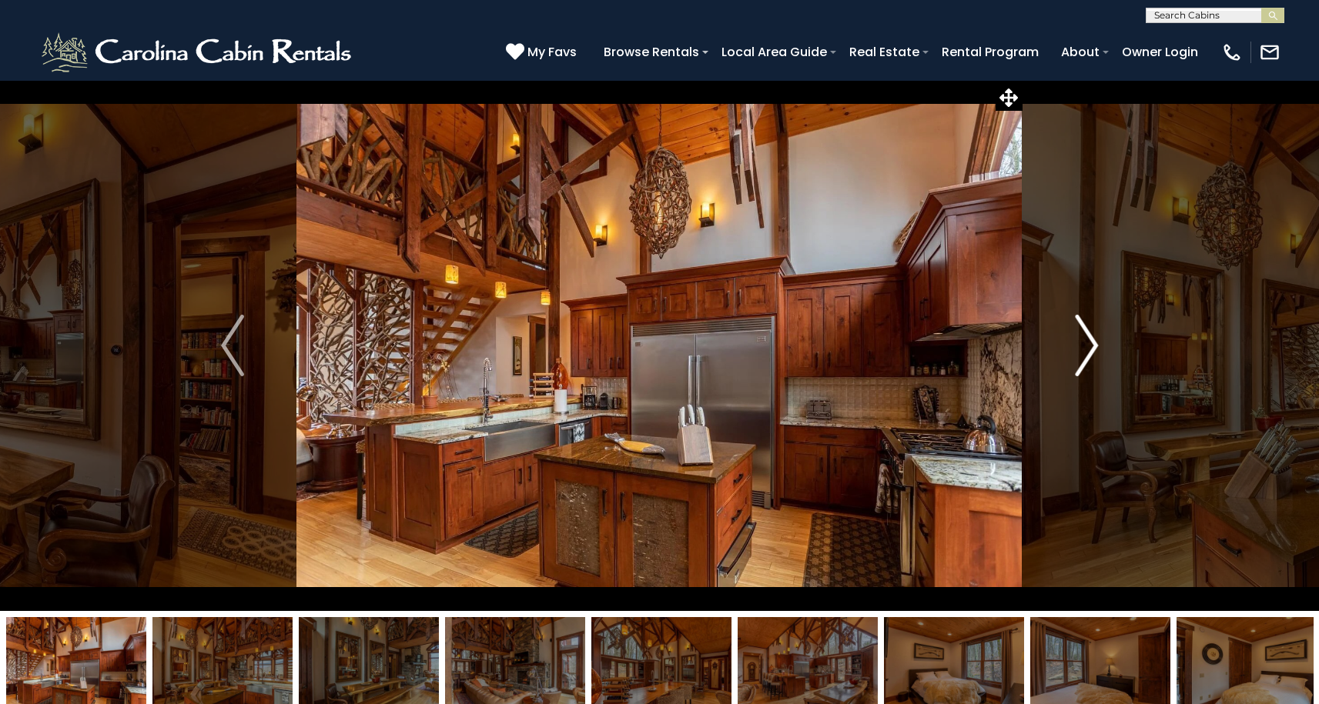
click at [1085, 360] on img "Next" at bounding box center [1086, 346] width 23 height 62
